Goal: Task Accomplishment & Management: Use online tool/utility

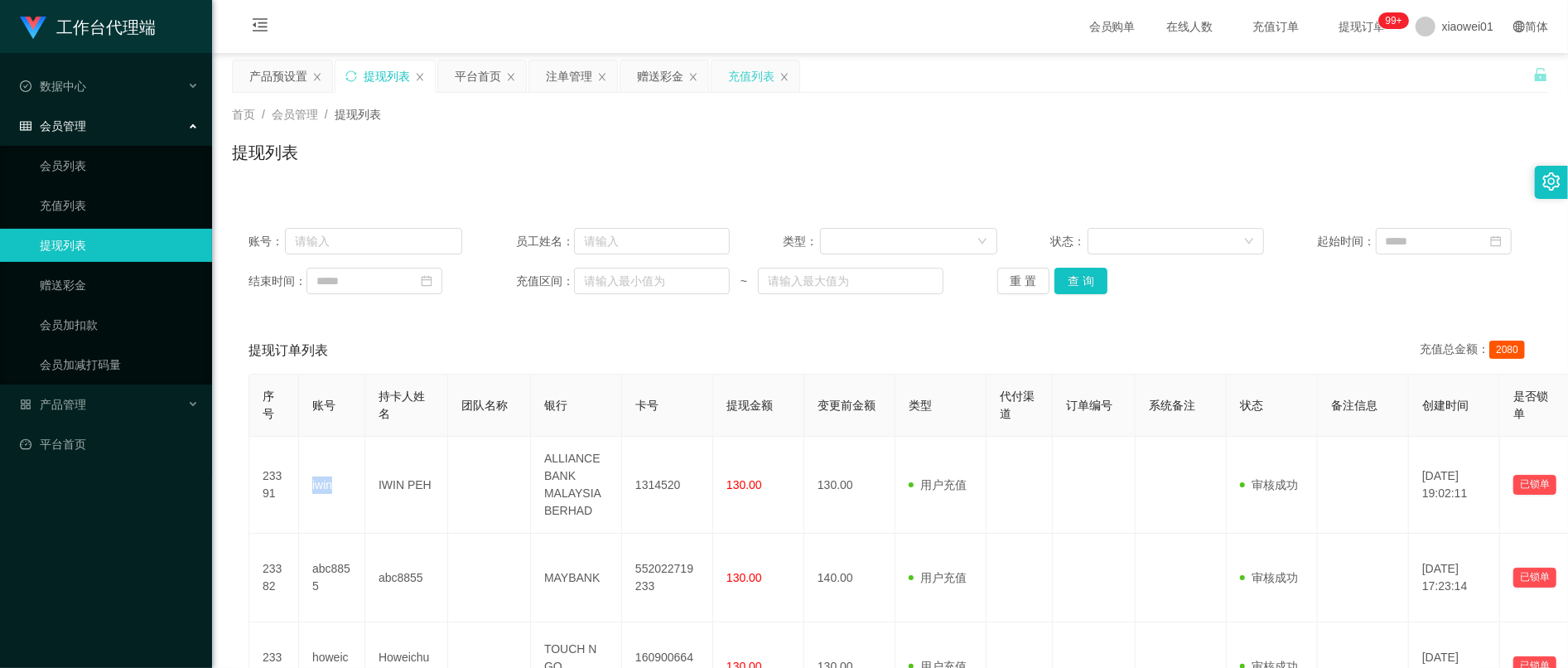
click at [744, 86] on div "充值列表" at bounding box center [751, 76] width 46 height 32
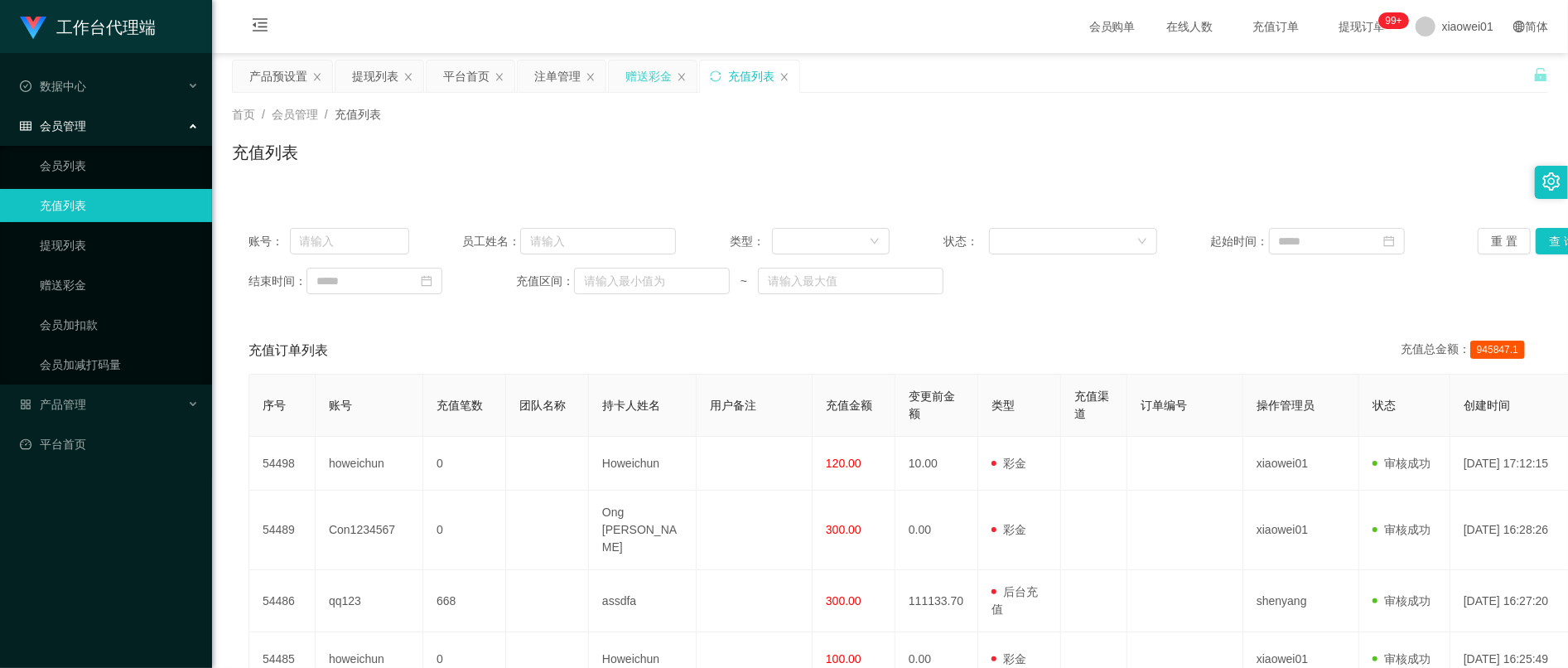
click at [651, 73] on div "赠送彩金" at bounding box center [648, 76] width 46 height 32
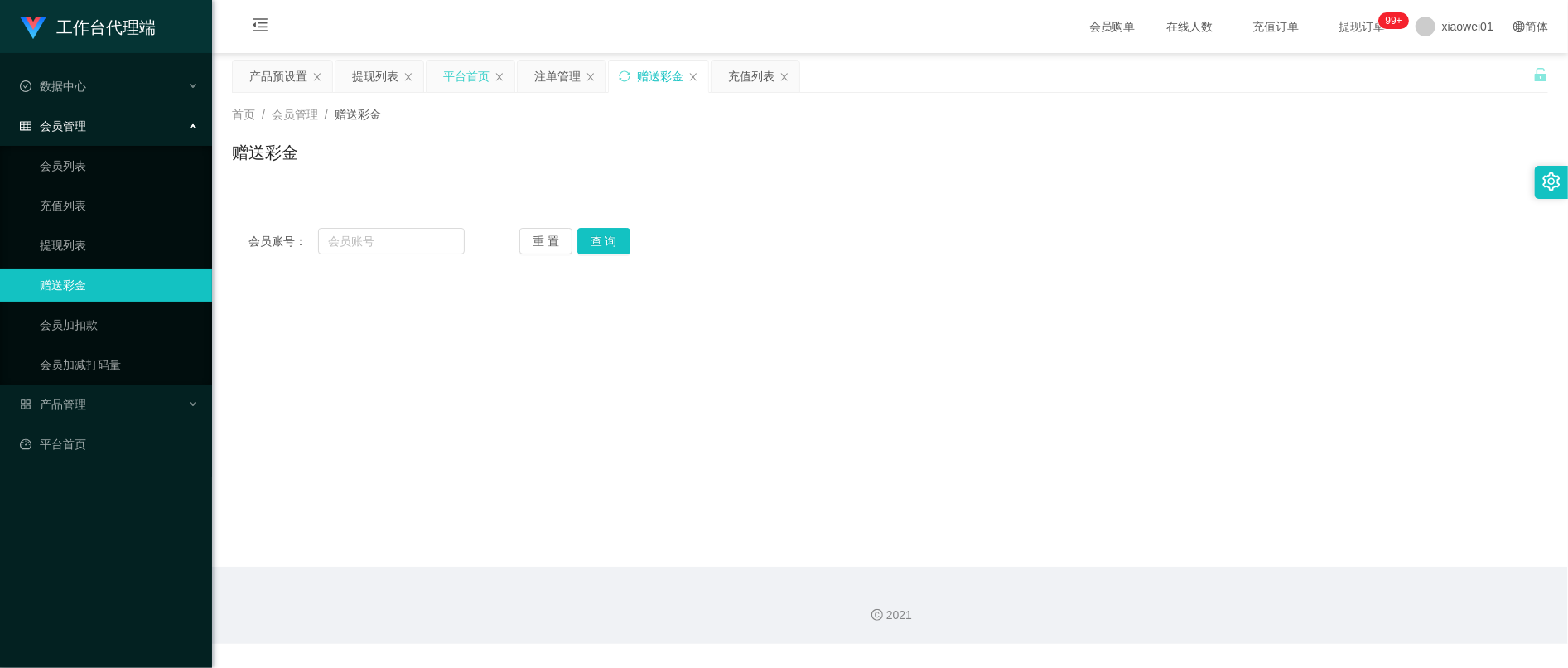
click at [461, 71] on div "平台首页" at bounding box center [466, 76] width 46 height 32
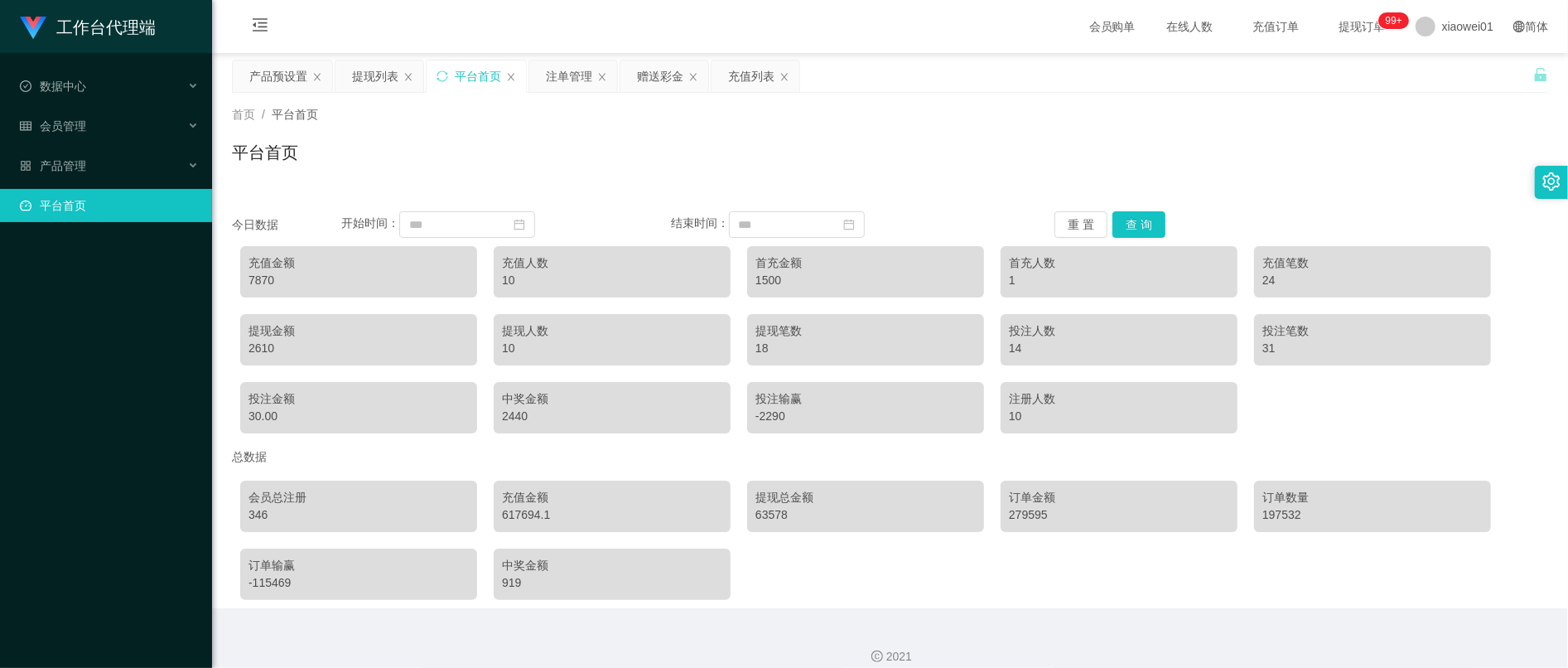
click at [263, 280] on div "7870" at bounding box center [359, 281] width 220 height 18
copy div "7870"
click at [254, 77] on div "产品预设置" at bounding box center [278, 76] width 58 height 32
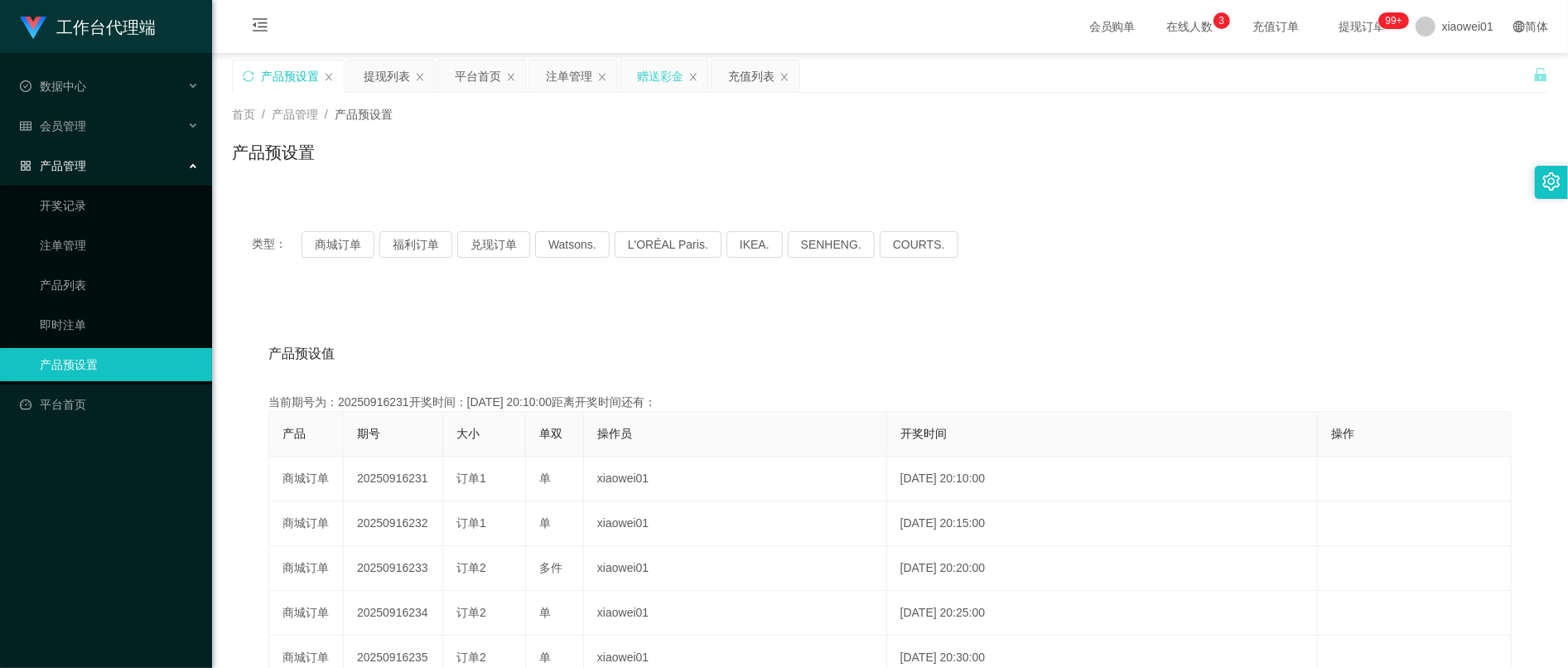
click at [648, 80] on div "赠送彩金" at bounding box center [660, 76] width 46 height 32
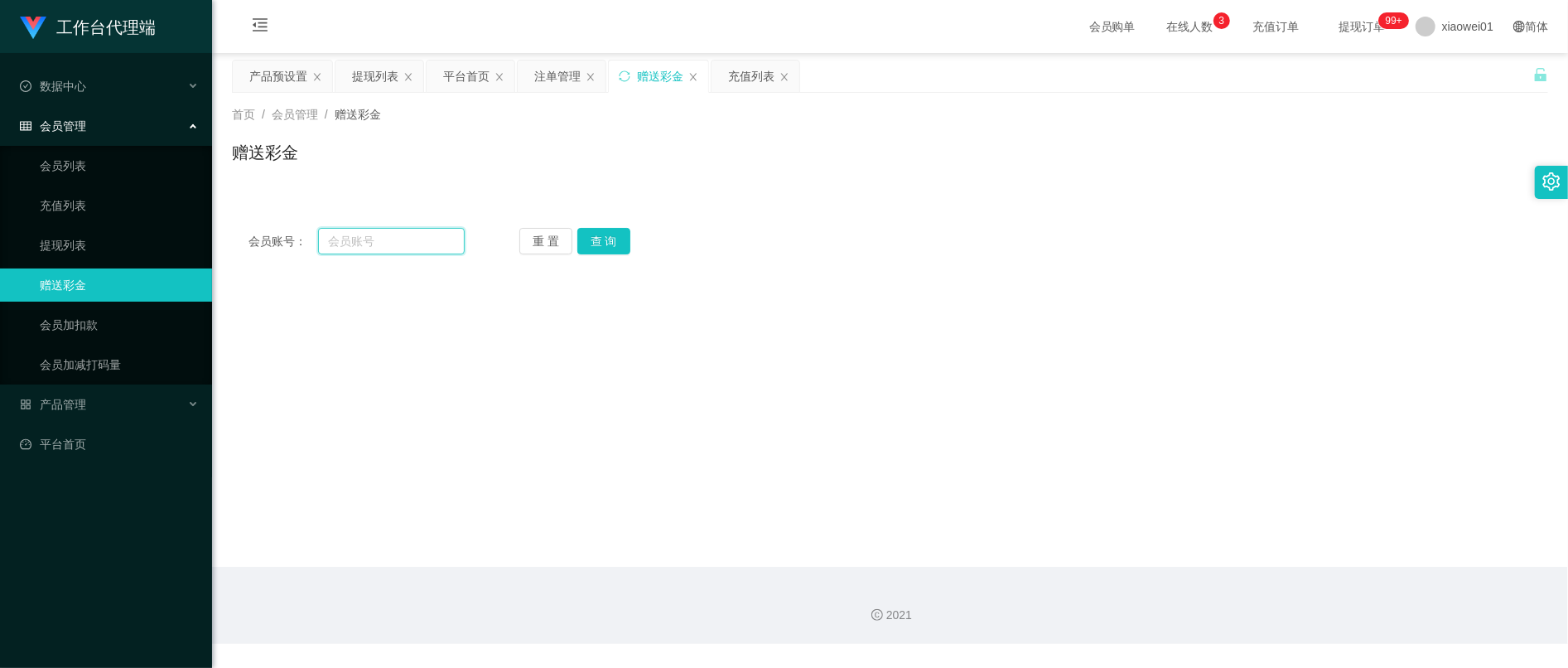
click at [384, 228] on input "text" at bounding box center [391, 241] width 146 height 27
paste input "yongsent"
type input "yongsent"
click at [608, 236] on button "查 询" at bounding box center [604, 241] width 53 height 27
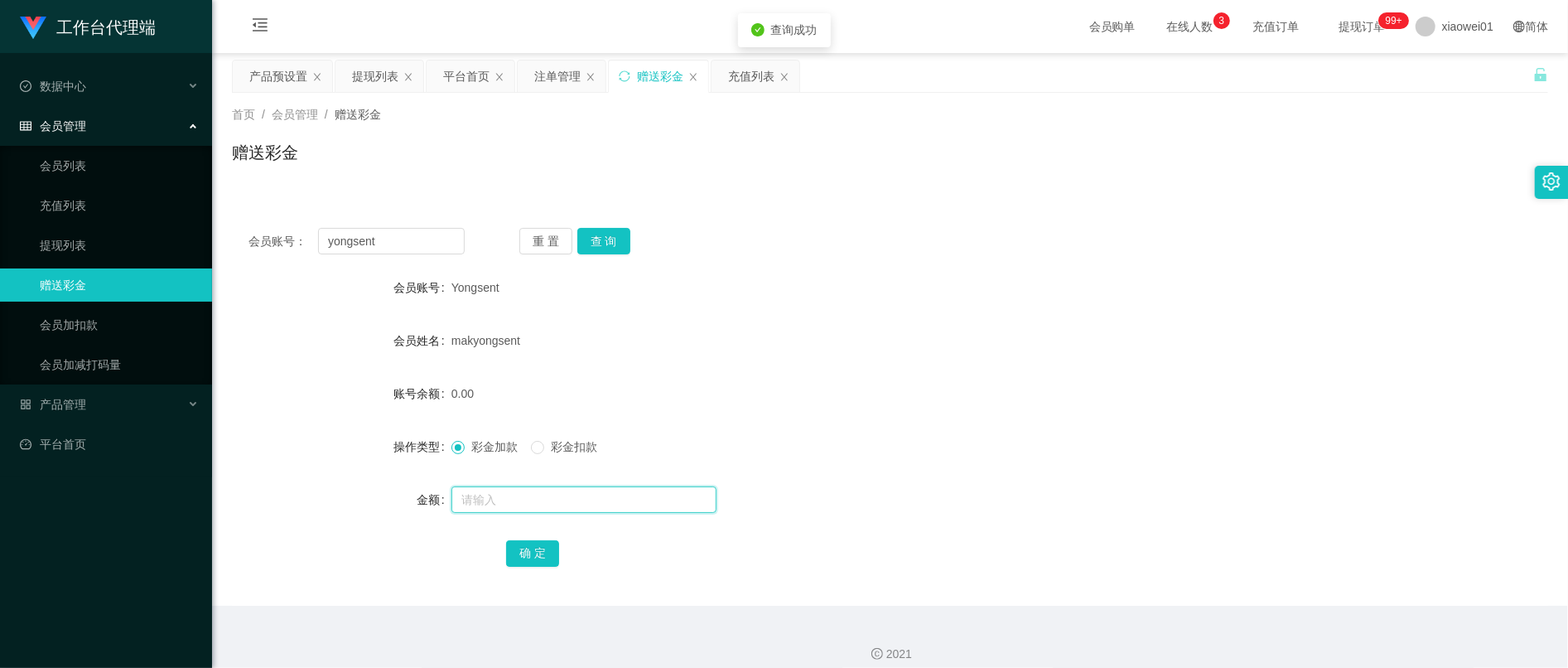
click at [557, 510] on input "text" at bounding box center [584, 499] width 265 height 27
type input "560"
click at [540, 551] on button "确 定" at bounding box center [533, 553] width 53 height 27
click at [926, 501] on div at bounding box center [835, 500] width 768 height 34
